Goal: Check status: Check status

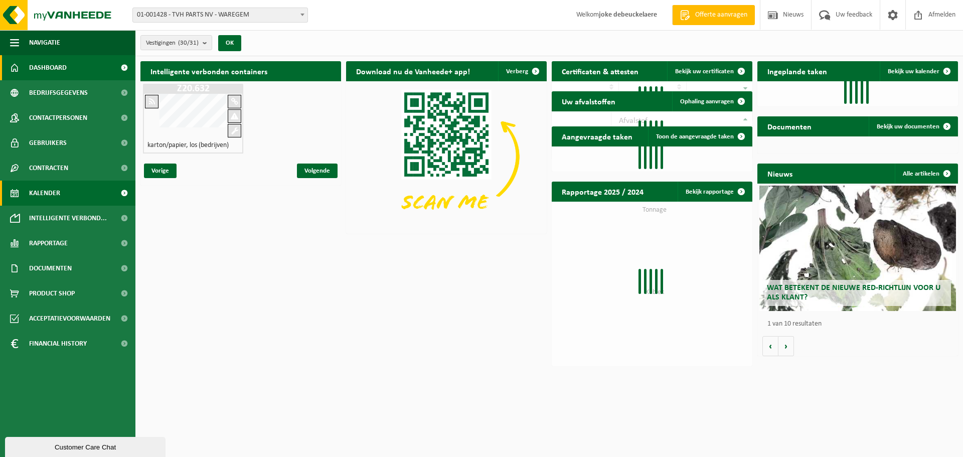
click at [50, 196] on span "Kalender" at bounding box center [44, 193] width 31 height 25
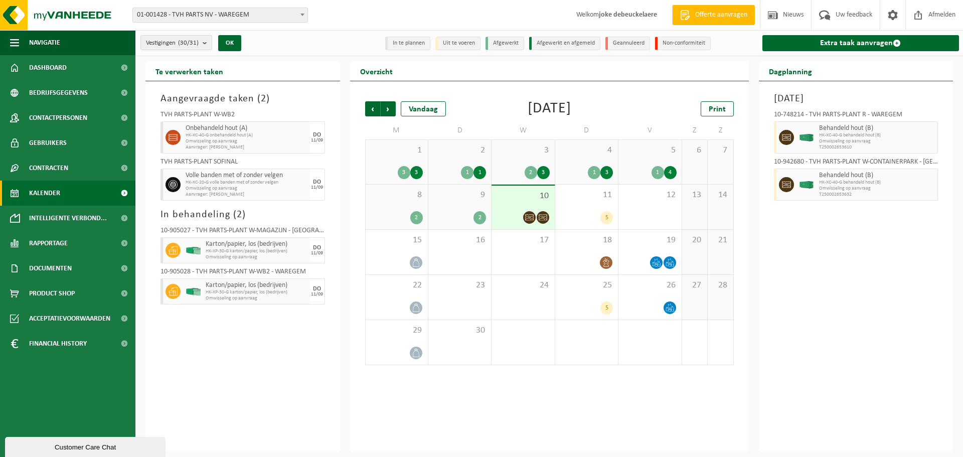
click at [406, 197] on span "8" at bounding box center [397, 195] width 52 height 11
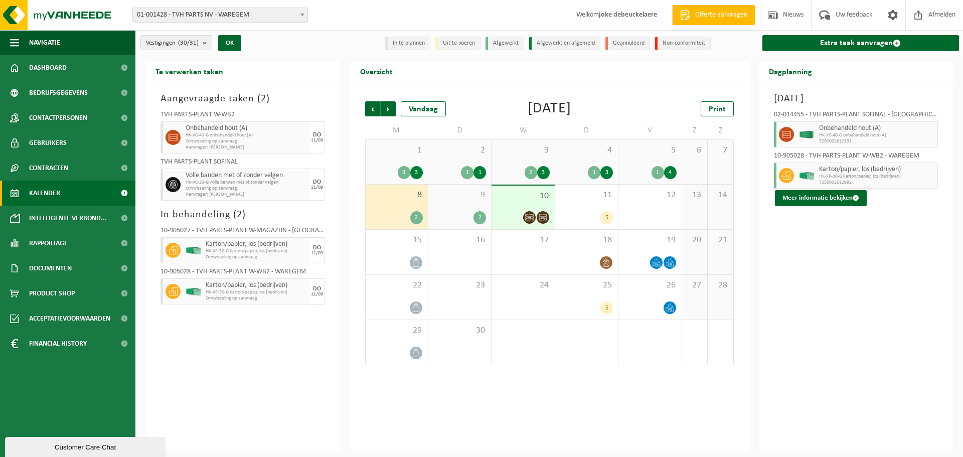
click at [464, 204] on div "9 2" at bounding box center [459, 207] width 63 height 45
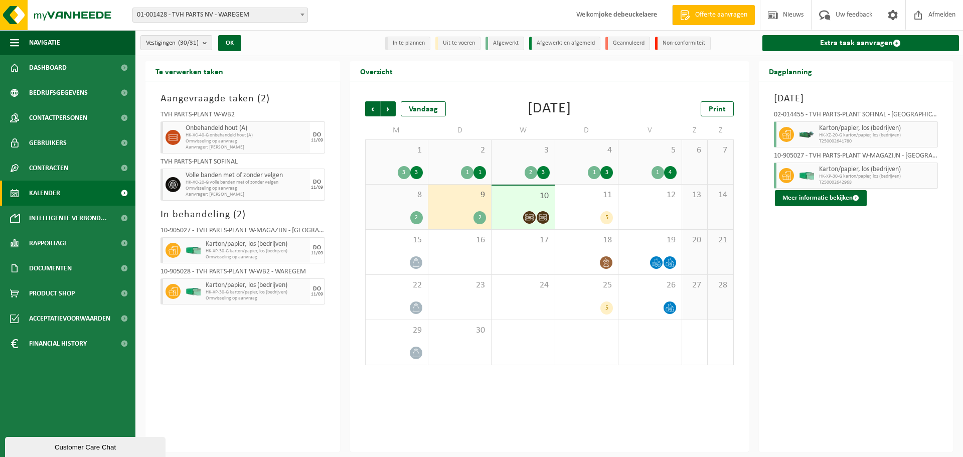
click at [519, 200] on span "10" at bounding box center [523, 196] width 53 height 11
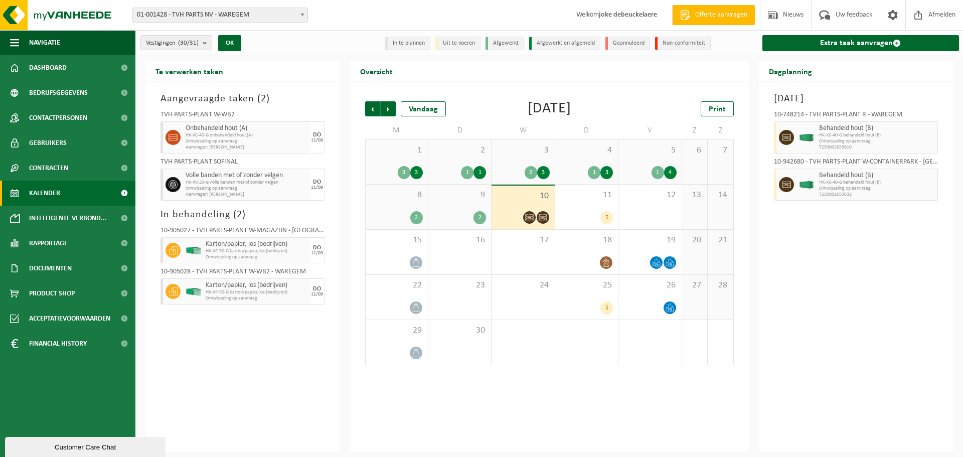
click at [454, 199] on span "9" at bounding box center [459, 195] width 53 height 11
